Goal: Information Seeking & Learning: Find specific fact

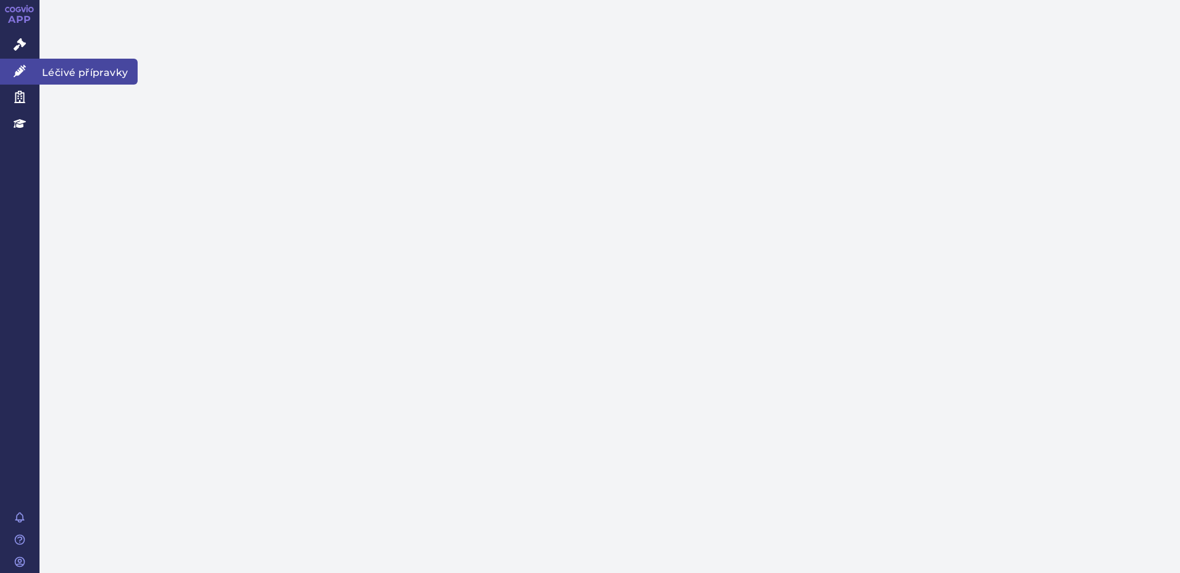
click at [86, 65] on span "Léčivé přípravky" at bounding box center [89, 72] width 98 height 26
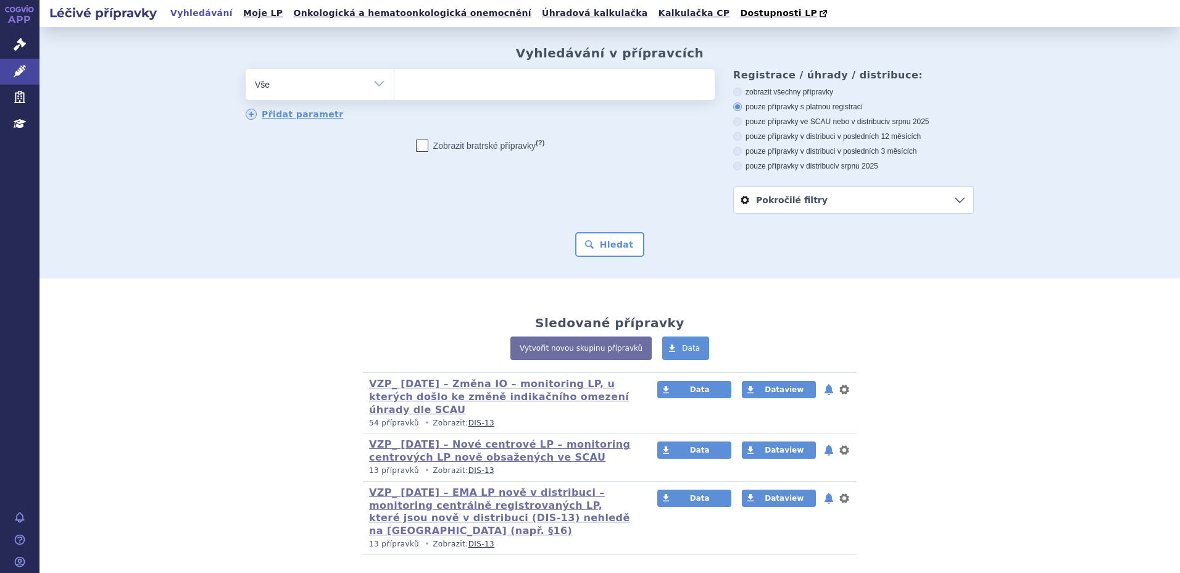
click at [455, 84] on ul at bounding box center [554, 82] width 320 height 26
click at [394, 84] on select at bounding box center [394, 84] width 1 height 31
type input "ta"
type input "tal"
type input "talt"
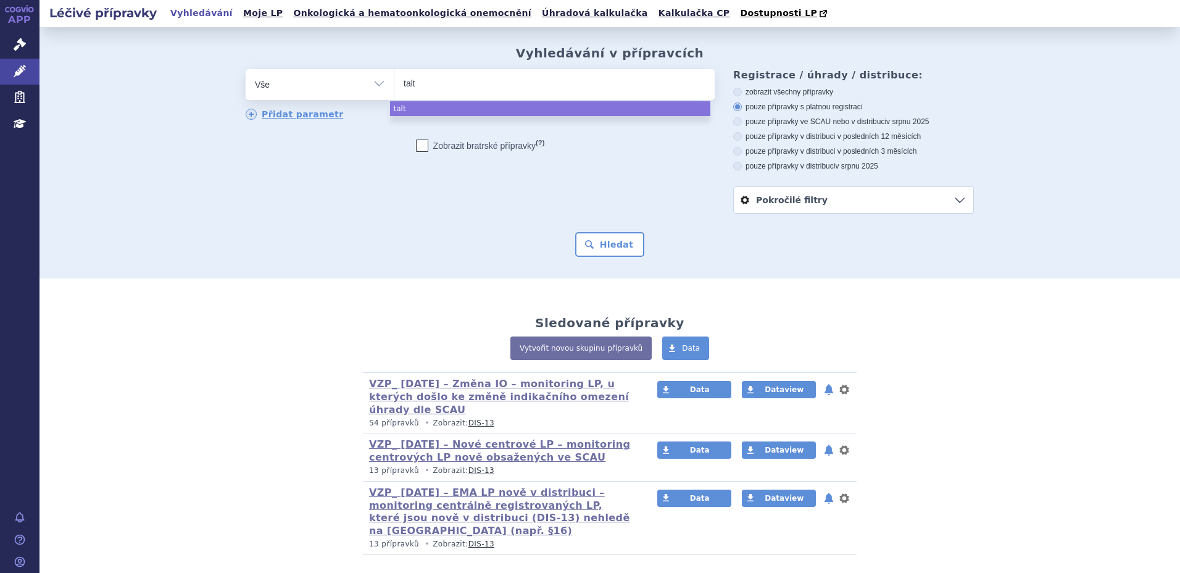
type input "taltz"
select select "[MEDICAL_DATA]"
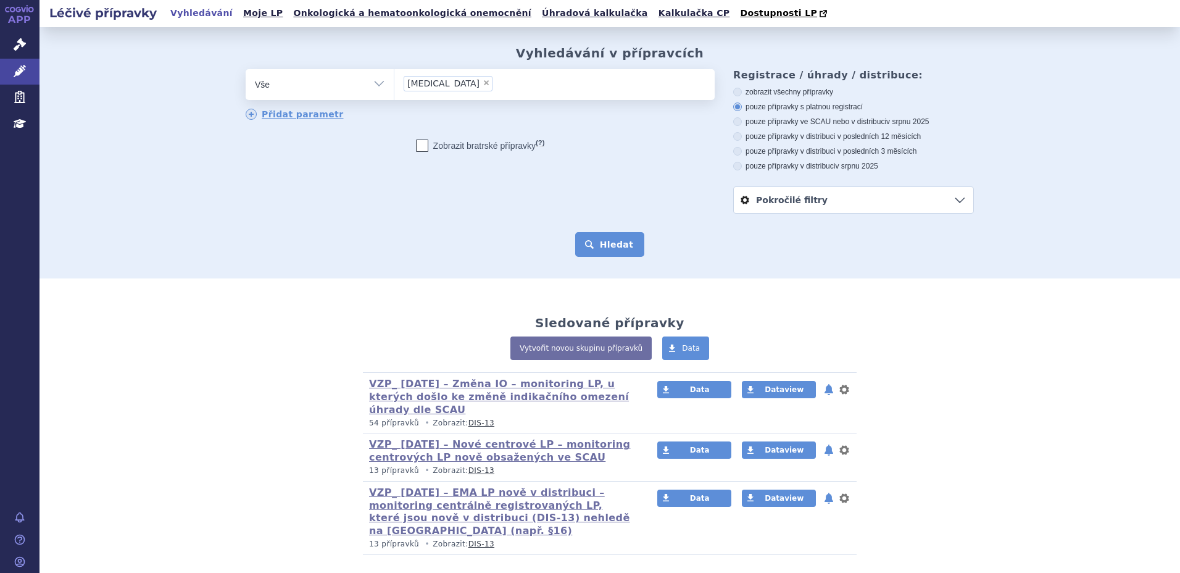
click at [609, 246] on button "Hledat" at bounding box center [610, 244] width 70 height 25
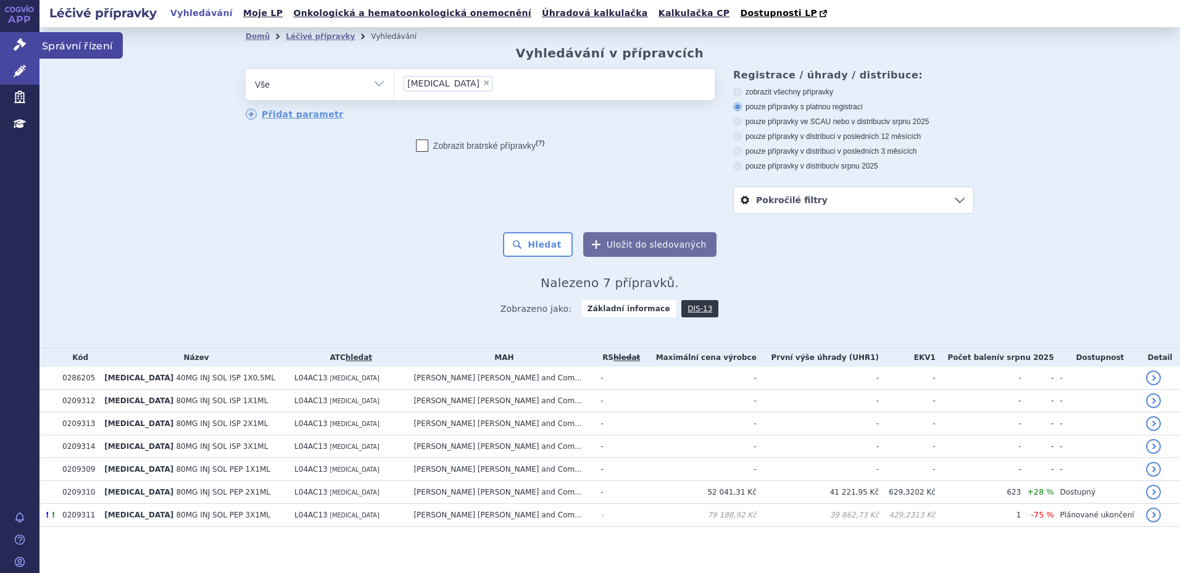
click at [68, 44] on span "Správní řízení" at bounding box center [81, 45] width 83 height 26
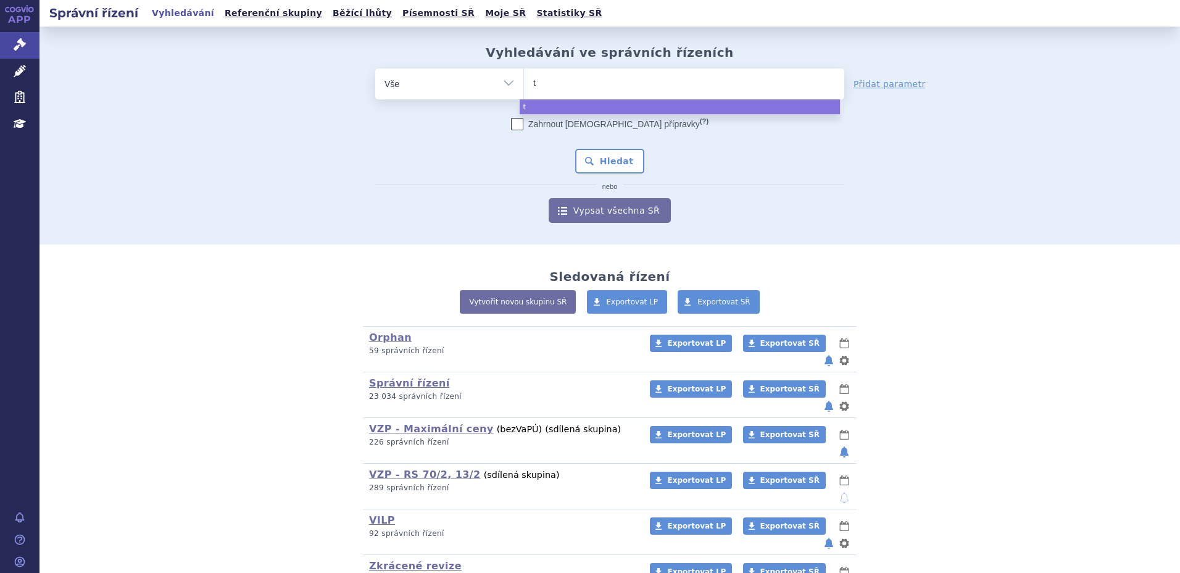
type input "ta"
type input "tal"
type input "taltz"
select select "taltz"
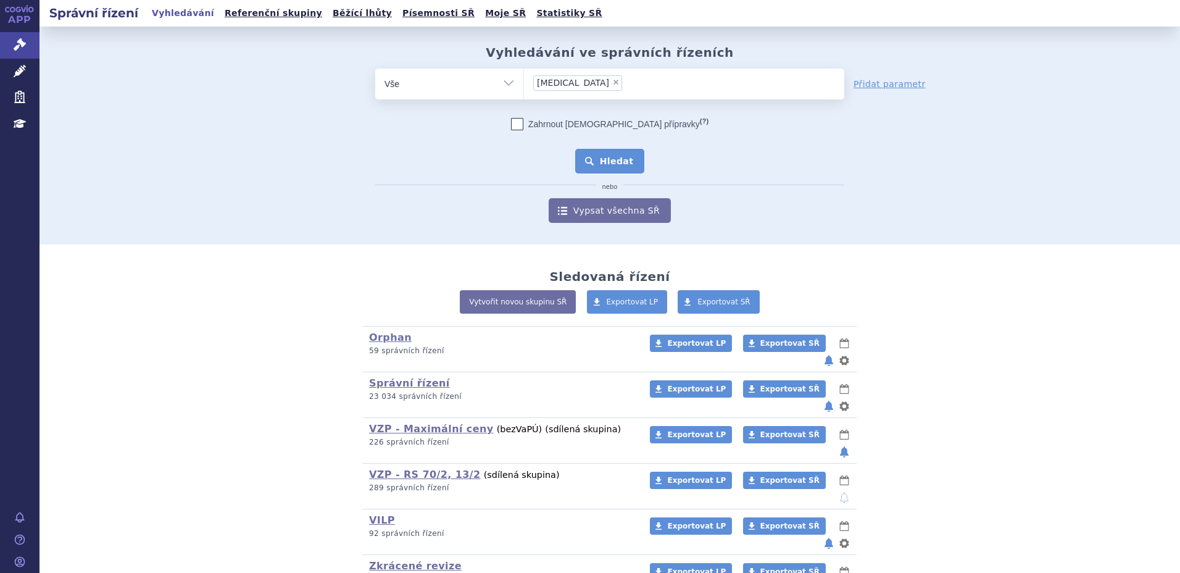
click at [610, 162] on button "Hledat" at bounding box center [610, 161] width 70 height 25
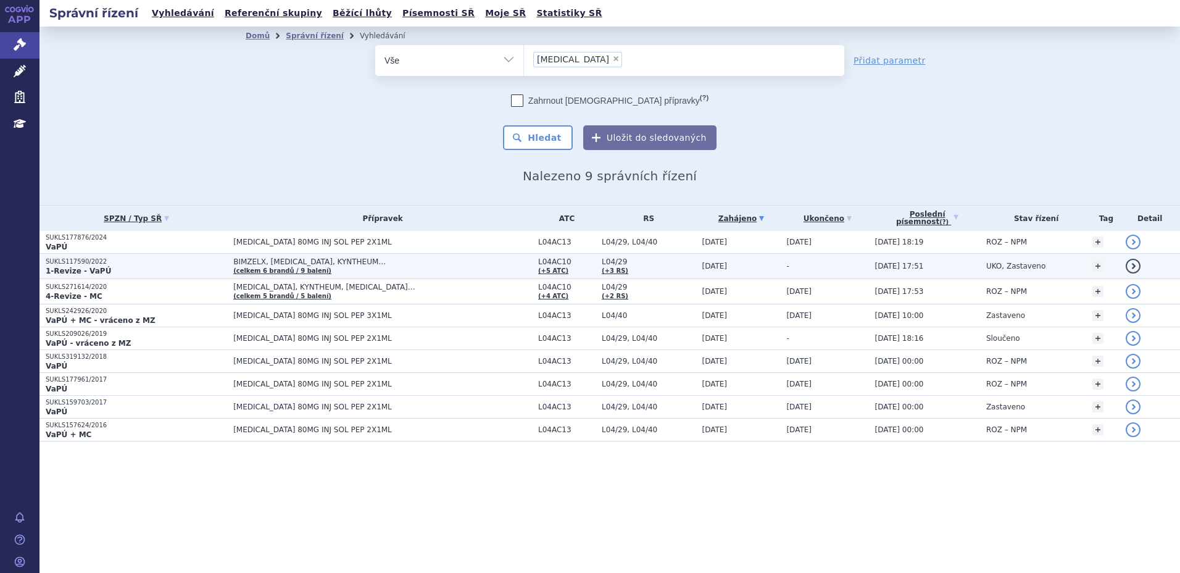
click at [114, 267] on p "1-Revize - VaPÚ" at bounding box center [136, 271] width 181 height 10
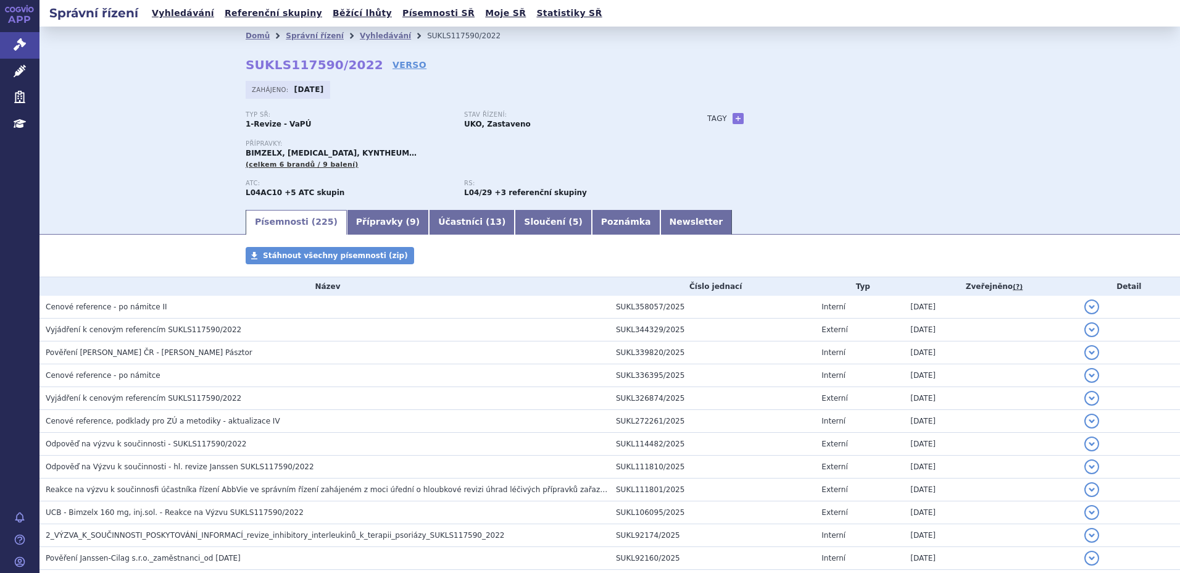
click at [135, 302] on span "Cenové reference - po námitce II" at bounding box center [107, 306] width 122 height 9
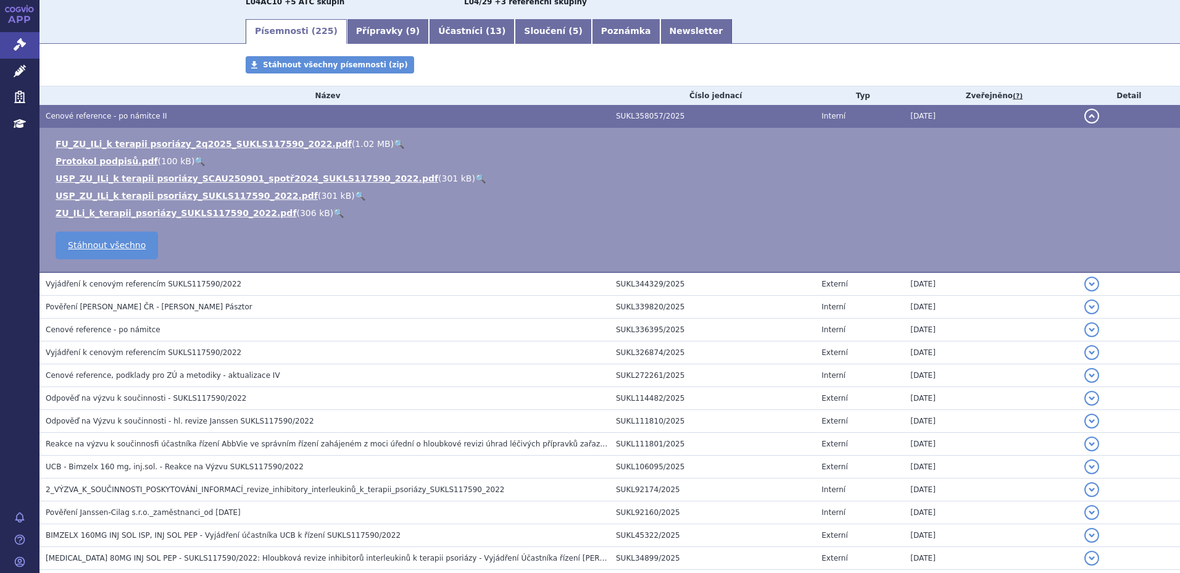
scroll to position [193, 0]
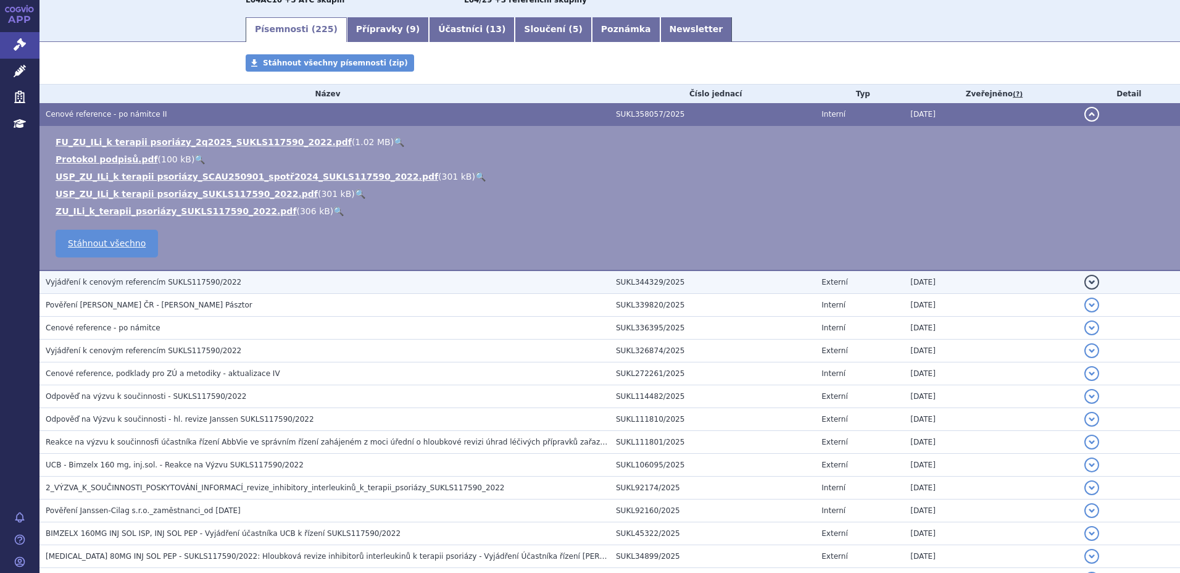
click at [167, 285] on span "Vyjádření k cenovým referencím SUKLS117590/2022" at bounding box center [144, 282] width 196 height 9
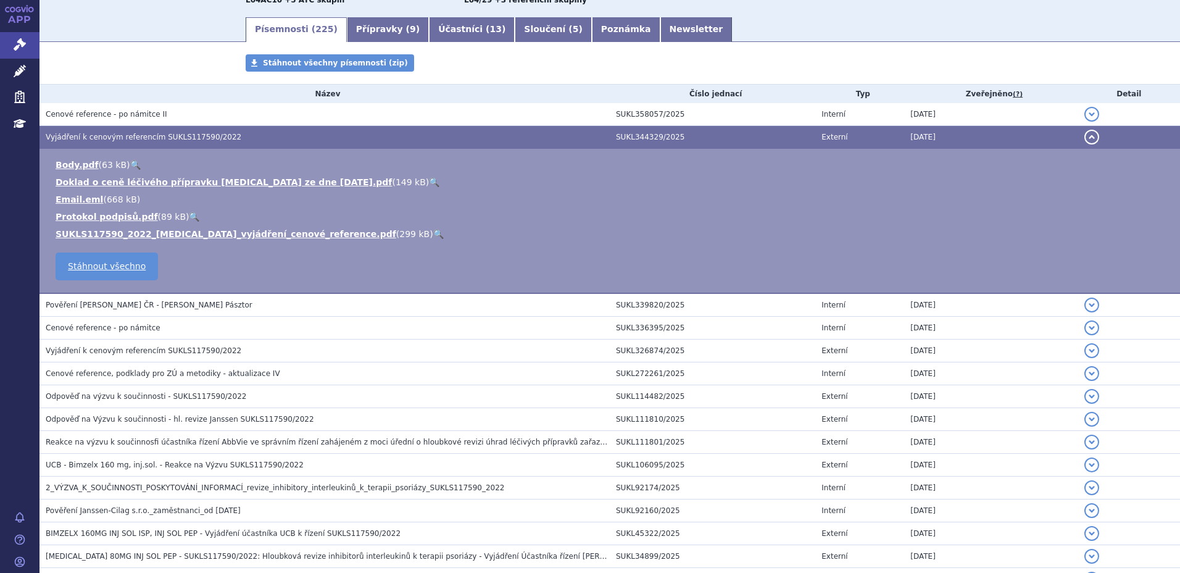
click at [429, 180] on link "🔍" at bounding box center [434, 182] width 10 height 10
click at [433, 231] on link "🔍" at bounding box center [438, 234] width 10 height 10
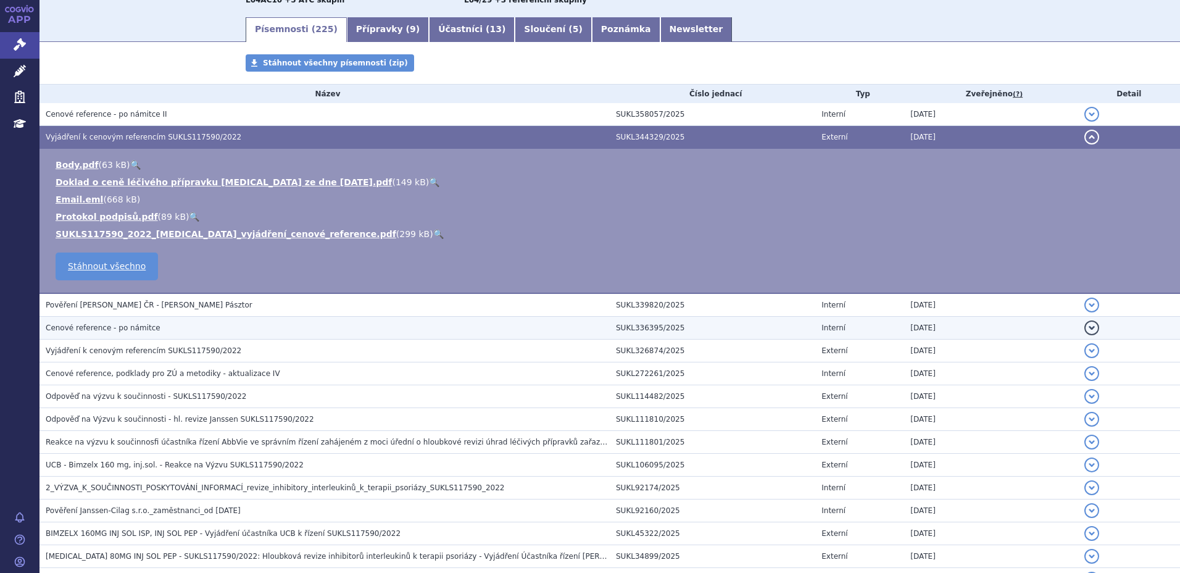
click at [149, 325] on h3 "Cenové reference - po námitce" at bounding box center [328, 328] width 564 height 12
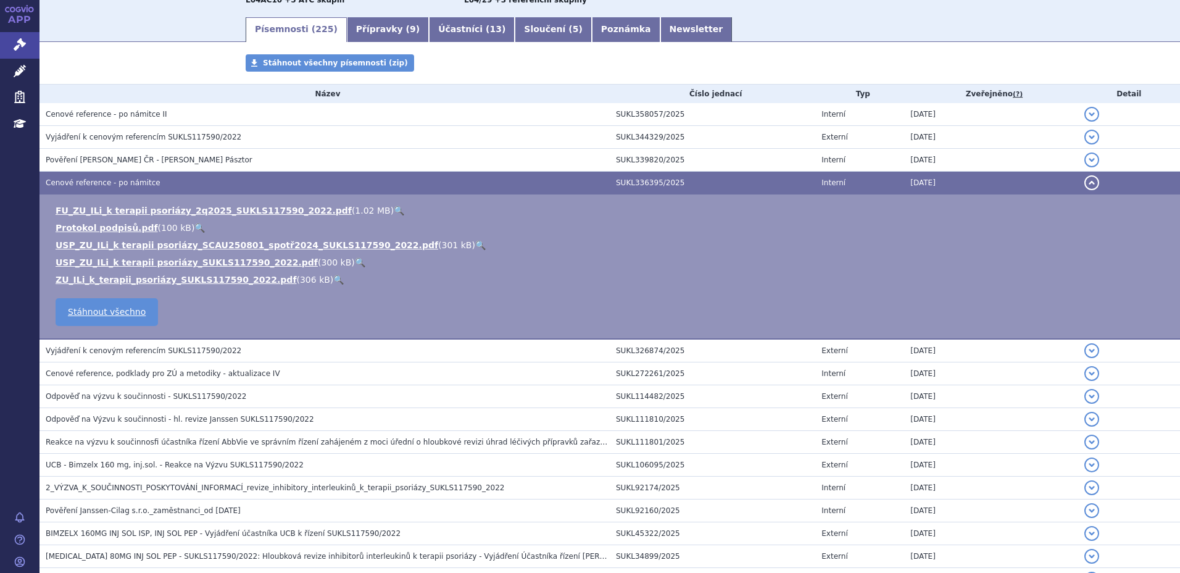
click at [333, 277] on link "🔍" at bounding box center [338, 280] width 10 height 10
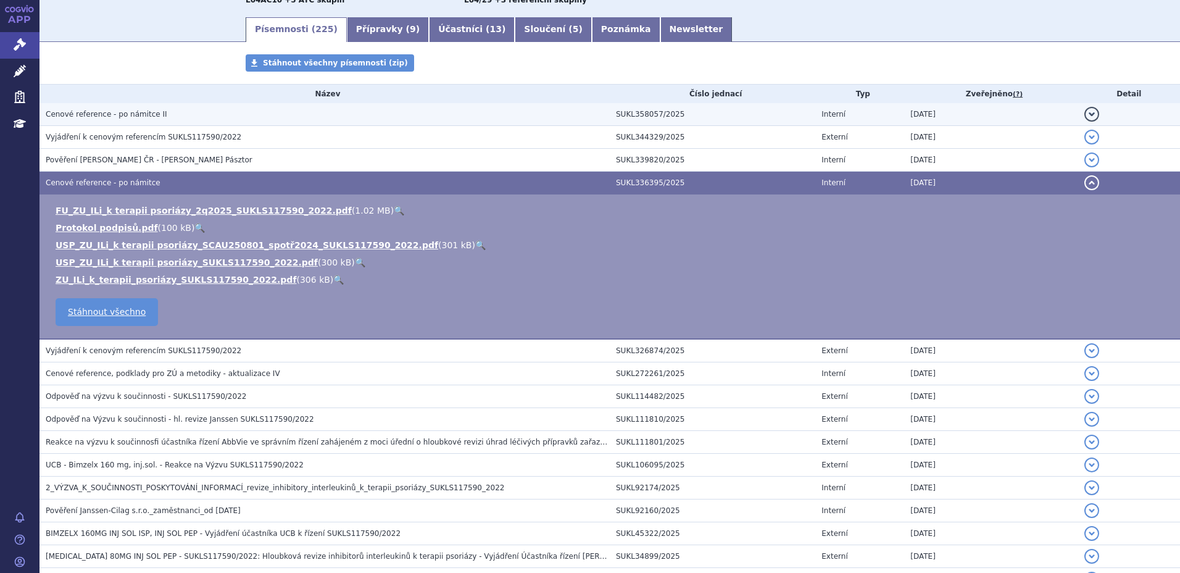
click at [287, 117] on h3 "Cenové reference - po námitce II" at bounding box center [328, 114] width 564 height 12
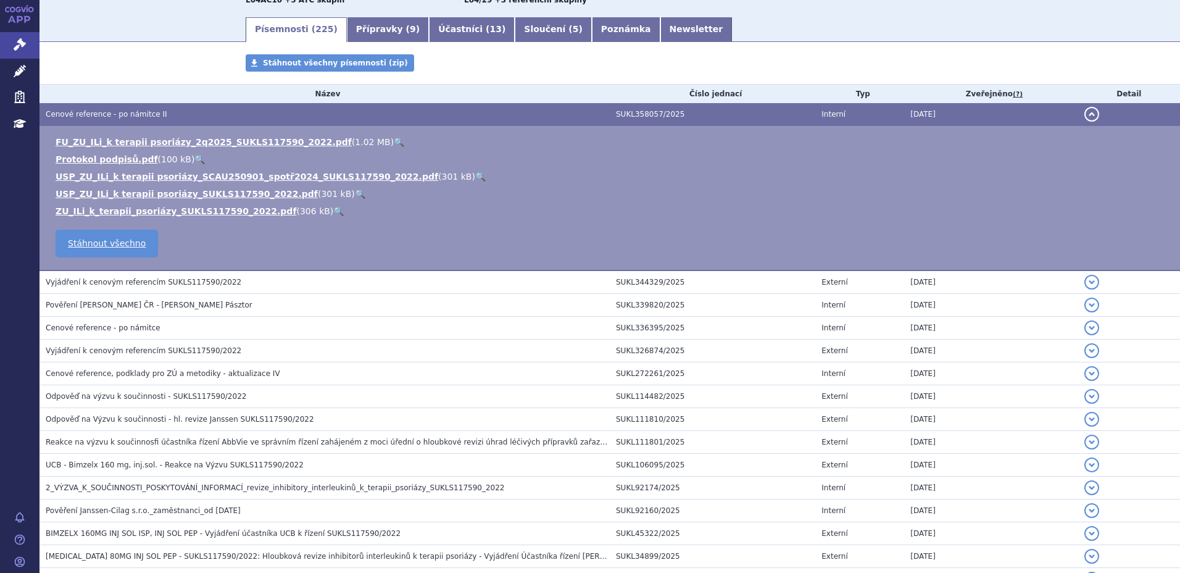
click at [333, 211] on link "🔍" at bounding box center [338, 211] width 10 height 10
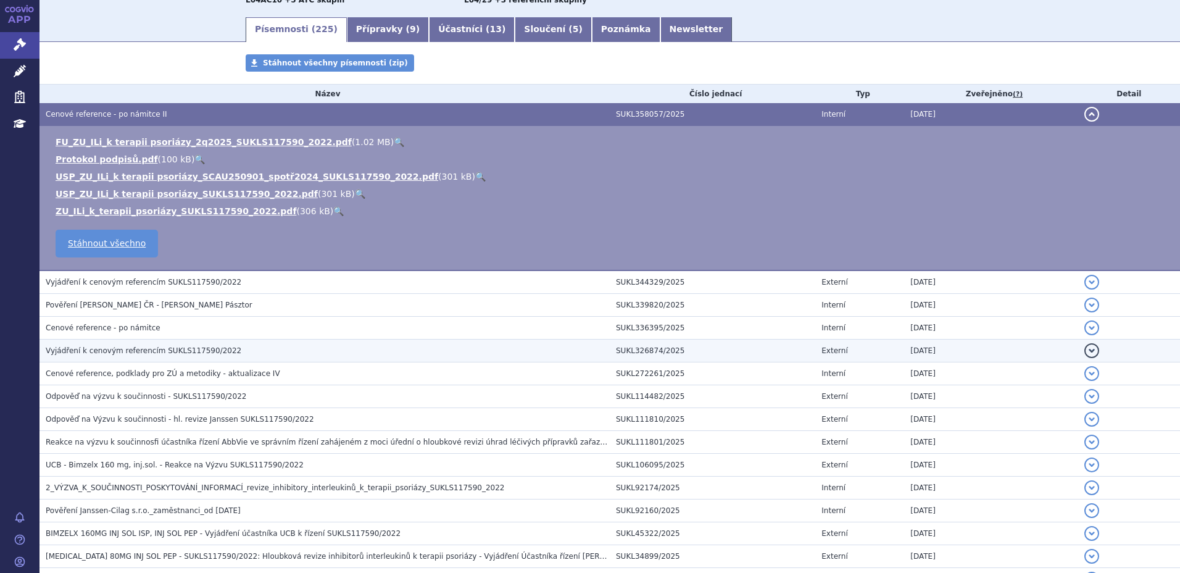
click at [236, 350] on h3 "Vyjádření k cenovým referencím SUKLS117590/2022" at bounding box center [328, 350] width 564 height 12
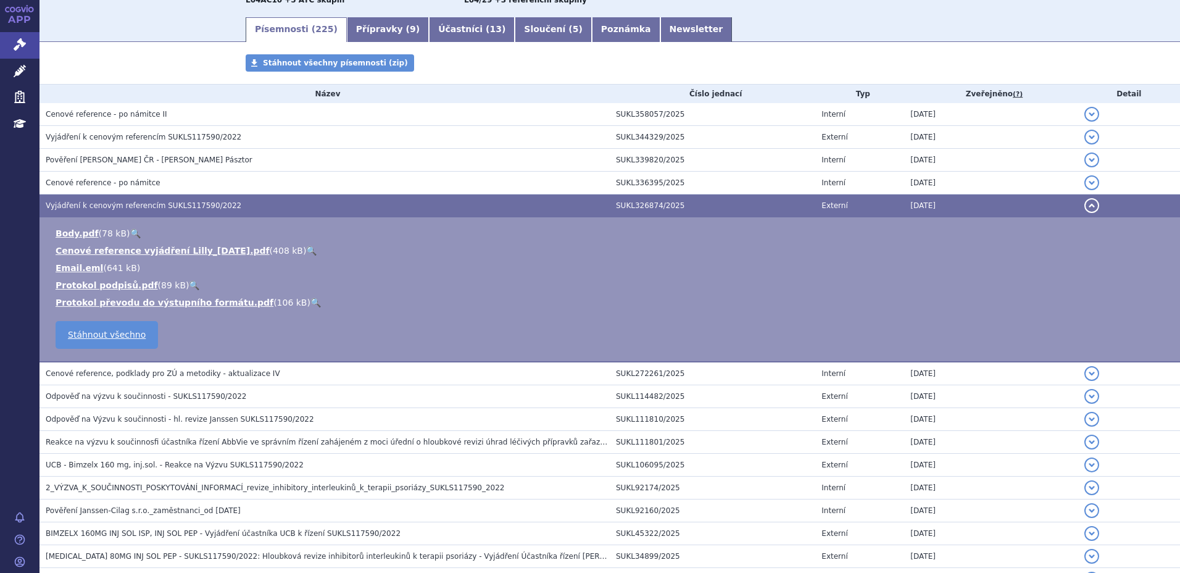
click at [306, 250] on link "🔍" at bounding box center [311, 251] width 10 height 10
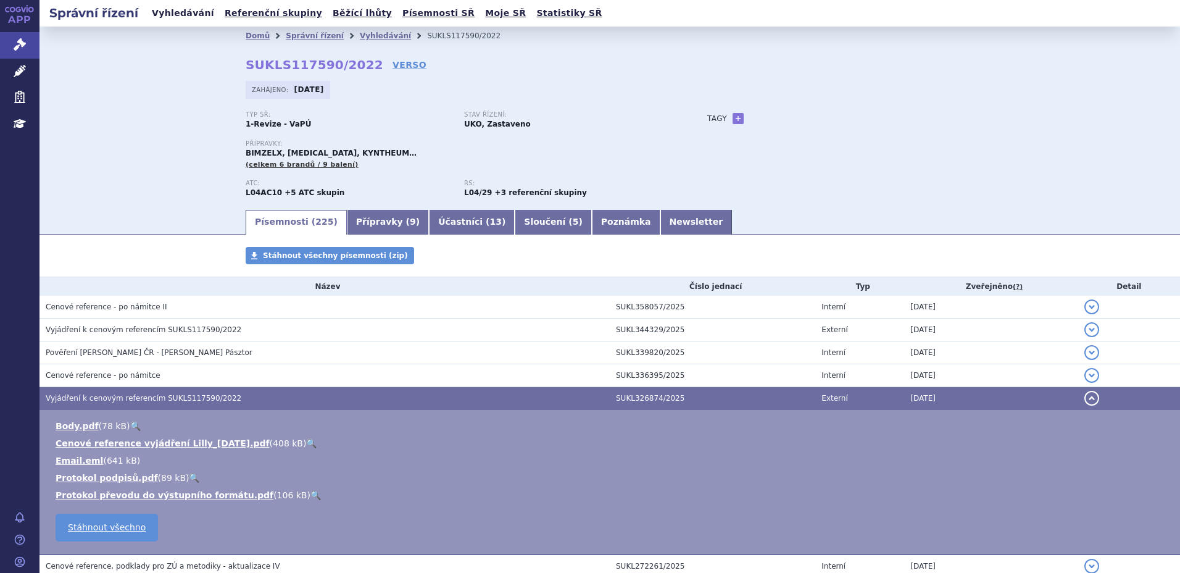
click at [193, 14] on link "Vyhledávání" at bounding box center [183, 13] width 70 height 17
